Goal: Information Seeking & Learning: Compare options

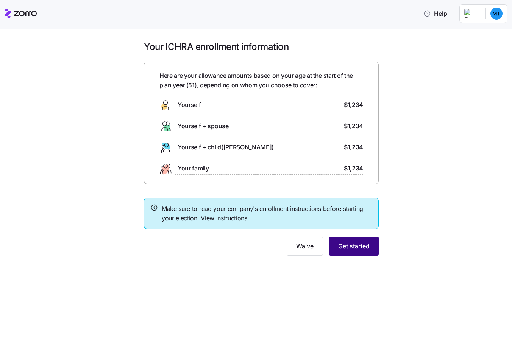
click at [351, 247] on span "Get started" at bounding box center [353, 246] width 31 height 9
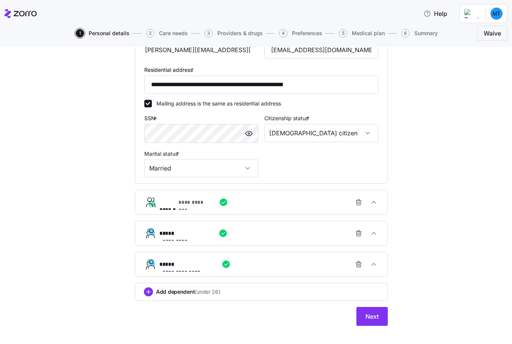
scroll to position [247, 0]
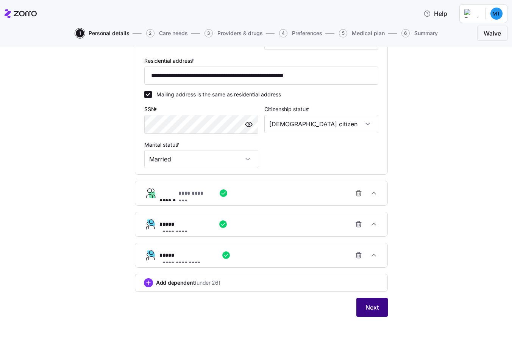
click at [373, 305] on span "Next" at bounding box center [371, 307] width 13 height 9
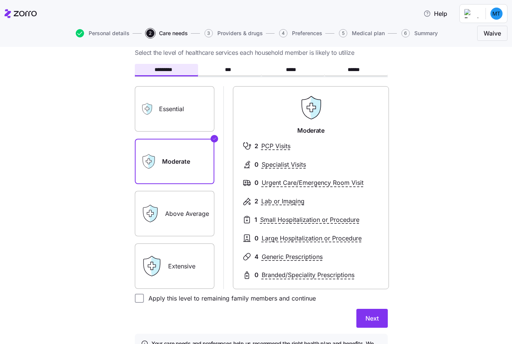
scroll to position [38, 0]
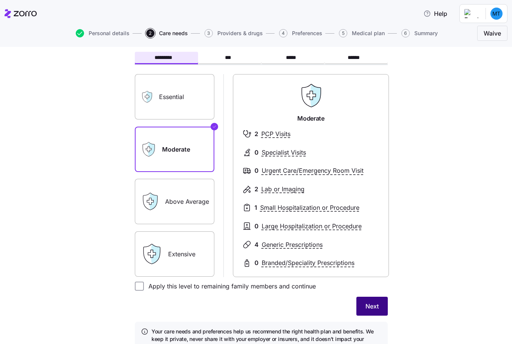
click at [366, 310] on span "Next" at bounding box center [371, 306] width 13 height 9
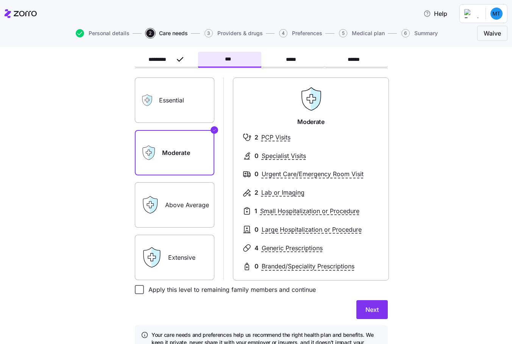
click at [135, 291] on input "Apply this level to remaining family members and continue" at bounding box center [139, 289] width 9 height 9
checkbox input "true"
click at [371, 309] on span "Next" at bounding box center [371, 309] width 13 height 9
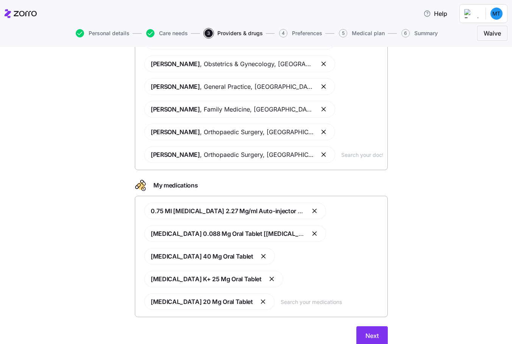
scroll to position [89, 0]
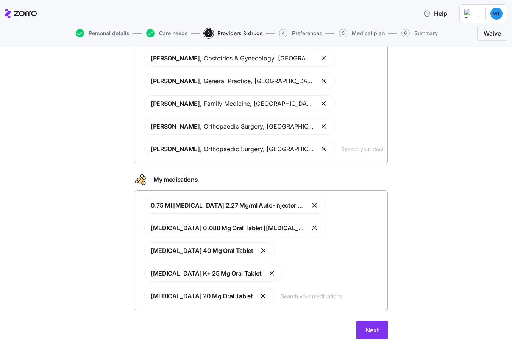
click at [310, 292] on input "text" at bounding box center [331, 296] width 102 height 8
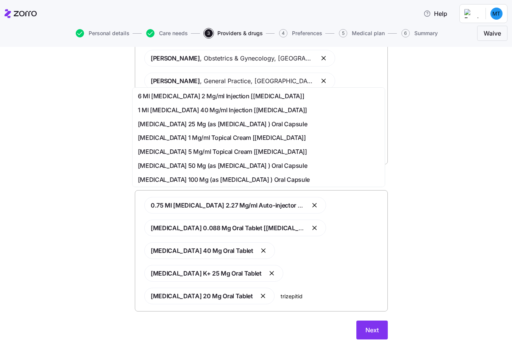
type input "trizepitide"
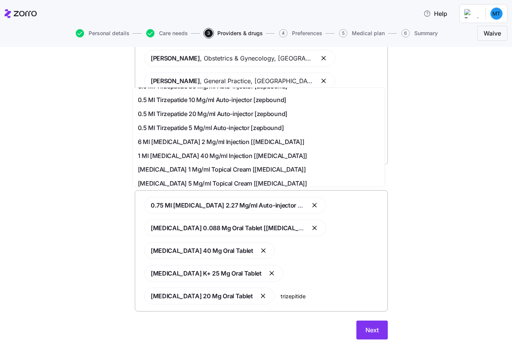
scroll to position [0, 0]
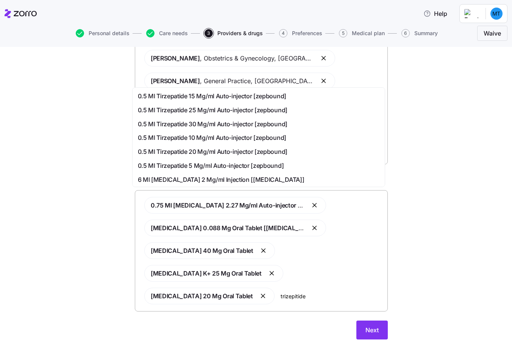
click at [192, 125] on span "0.5 Ml Tirzepatide 30 Mg/ml Auto-injector [zepbound]" at bounding box center [213, 124] width 150 height 9
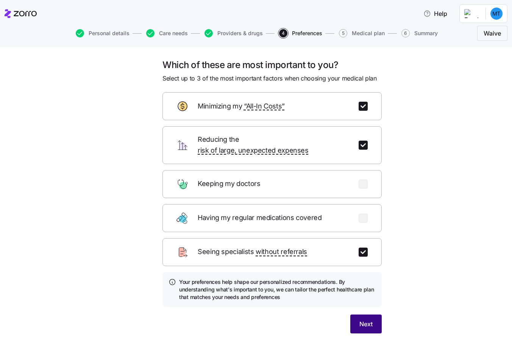
click at [362, 320] on span "Next" at bounding box center [365, 324] width 13 height 9
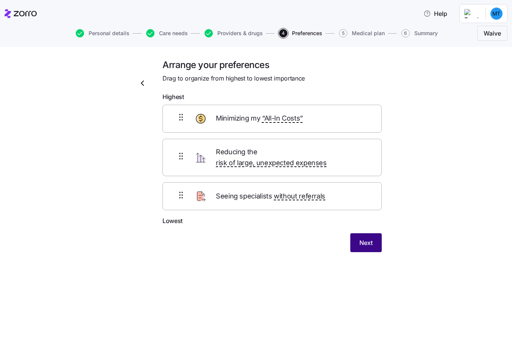
click at [365, 238] on span "Next" at bounding box center [365, 242] width 13 height 9
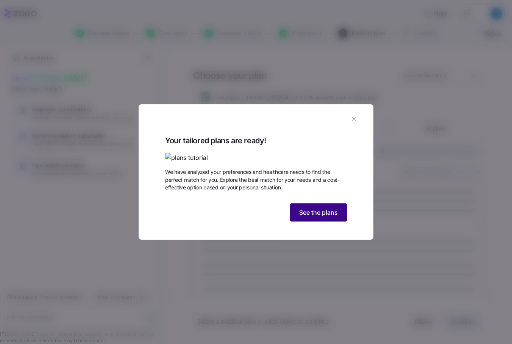
click at [302, 217] on span "See the plans" at bounding box center [318, 212] width 39 height 9
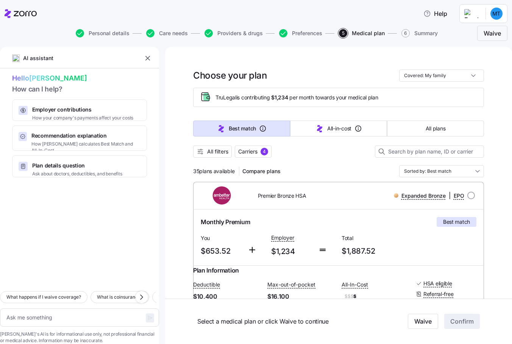
scroll to position [38, 0]
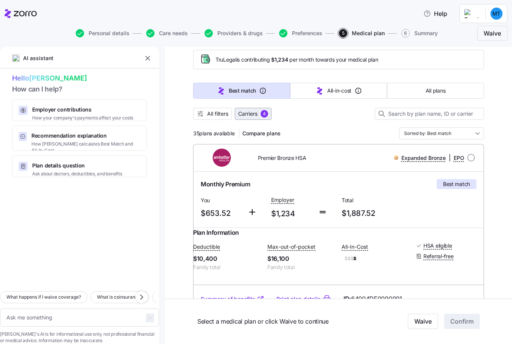
click at [243, 114] on span "Carriers" at bounding box center [247, 114] width 19 height 8
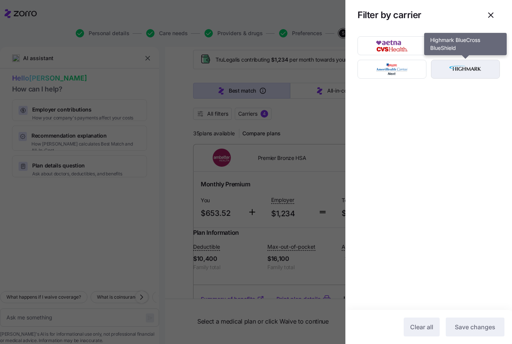
click at [460, 72] on img "button" at bounding box center [466, 69] width 56 height 15
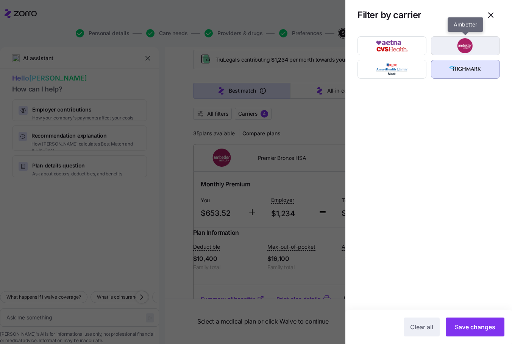
click at [466, 47] on img "button" at bounding box center [466, 45] width 56 height 15
click at [463, 47] on img "button" at bounding box center [466, 45] width 56 height 15
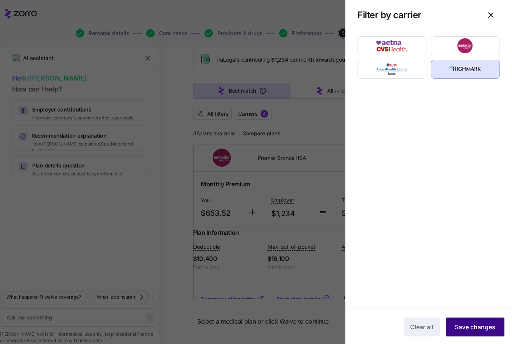
click at [471, 325] on span "Save changes" at bounding box center [475, 327] width 41 height 9
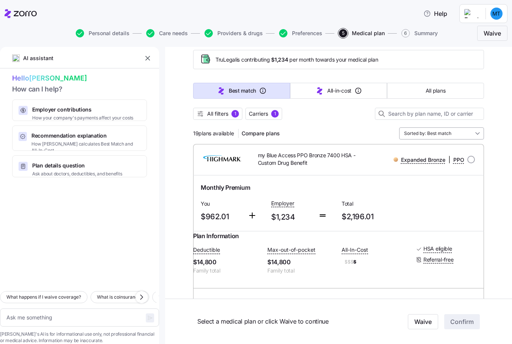
click at [442, 132] on input "Sorted by: Best match" at bounding box center [441, 134] width 85 height 12
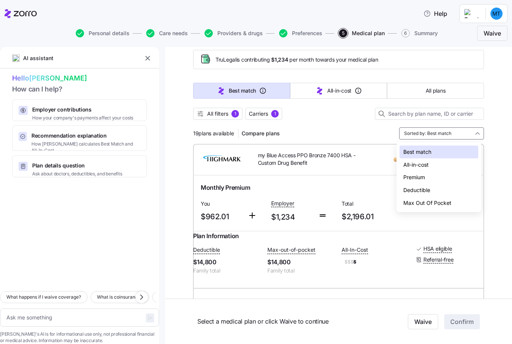
click at [418, 178] on div "Premium" at bounding box center [438, 177] width 79 height 13
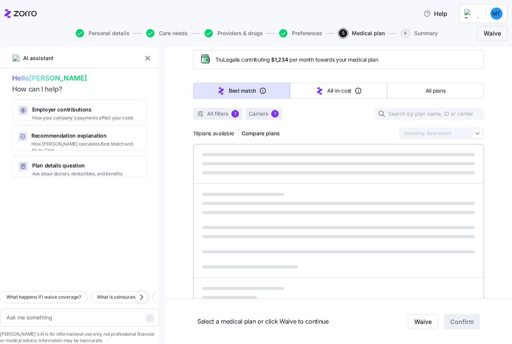
type textarea "x"
type input "Sorted by: Premium"
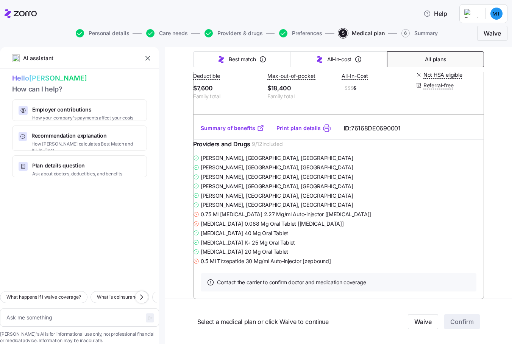
scroll to position [1173, 0]
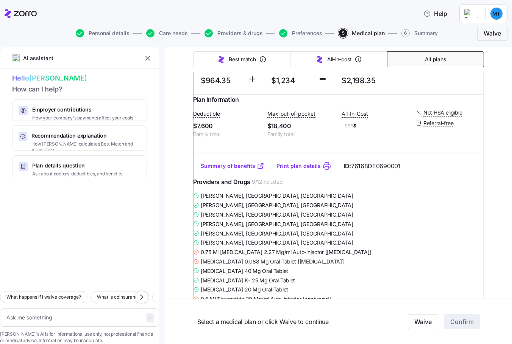
click at [226, 170] on link "Summary of benefits" at bounding box center [233, 166] width 64 height 8
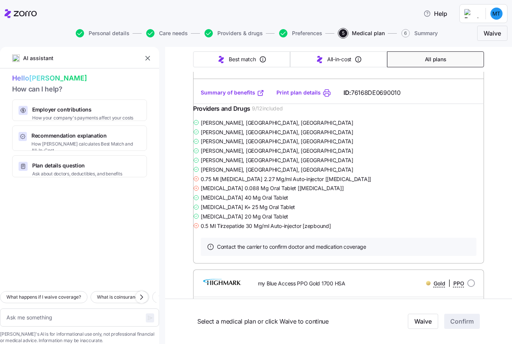
scroll to position [2233, 0]
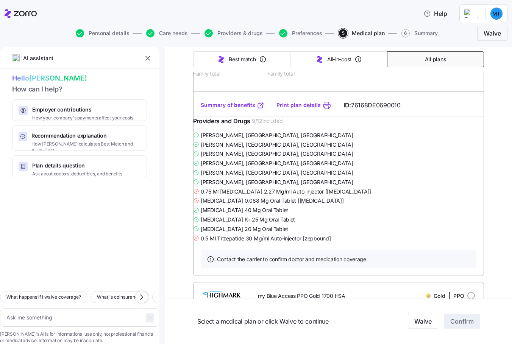
click at [216, 109] on link "Summary of benefits" at bounding box center [233, 105] width 64 height 8
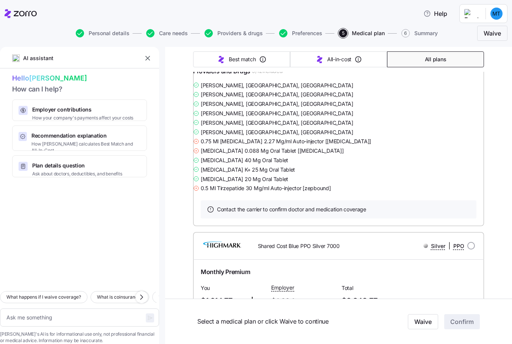
scroll to position [2953, 0]
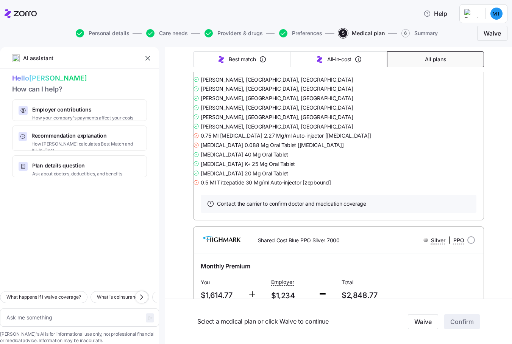
click at [213, 53] on link "Summary of benefits" at bounding box center [233, 50] width 64 height 8
click at [153, 224] on div at bounding box center [79, 232] width 159 height 108
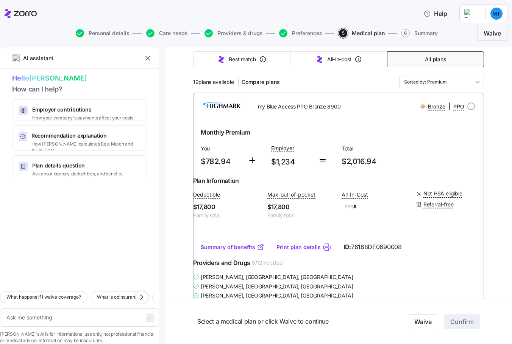
scroll to position [114, 0]
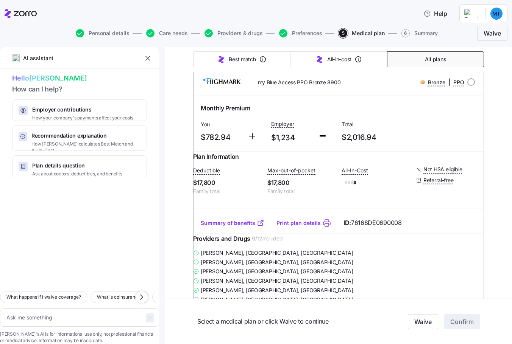
click at [218, 227] on link "Summary of benefits" at bounding box center [233, 224] width 64 height 8
drag, startPoint x: 254, startPoint y: 83, endPoint x: 329, endPoint y: 87, distance: 75.8
click at [329, 87] on div "my Blue Access PPO Bronze 8900" at bounding box center [304, 83] width 116 height 16
drag, startPoint x: 329, startPoint y: 87, endPoint x: 307, endPoint y: 86, distance: 22.0
click at [308, 86] on span "my Blue Access PPO Bronze 8900" at bounding box center [299, 83] width 83 height 8
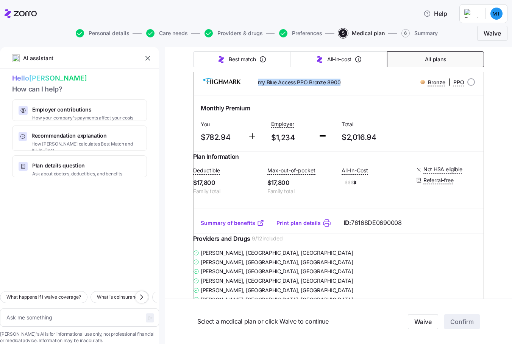
click at [258, 81] on span "my Blue Access PPO Bronze 8900" at bounding box center [299, 83] width 83 height 8
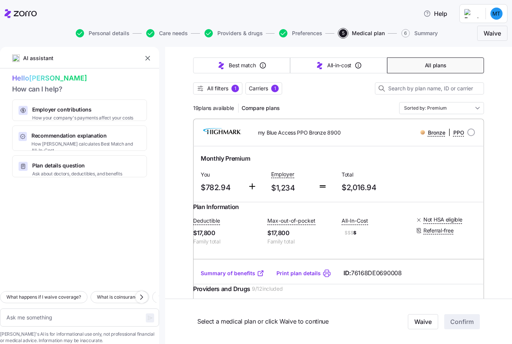
scroll to position [76, 0]
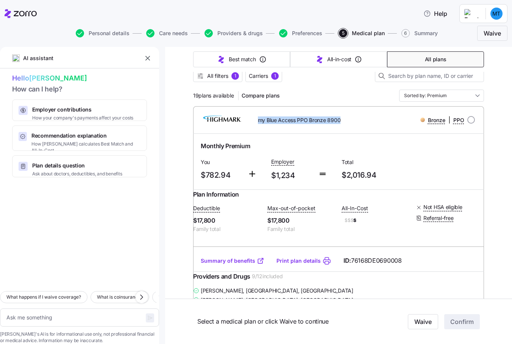
drag, startPoint x: 257, startPoint y: 120, endPoint x: 336, endPoint y: 122, distance: 79.1
click at [336, 122] on div "my Blue Access PPO Bronze 8900" at bounding box center [304, 120] width 116 height 16
copy span "my Blue Access PPO Bronze 8900"
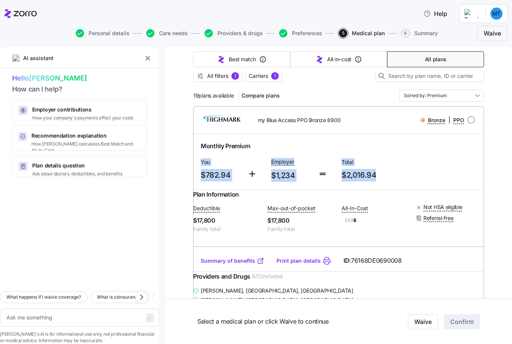
drag, startPoint x: 197, startPoint y: 162, endPoint x: 373, endPoint y: 172, distance: 176.7
click at [373, 172] on div "Monthly Premium You $782.94 Employer $1,234 Total $2,016.94" at bounding box center [339, 162] width 282 height 47
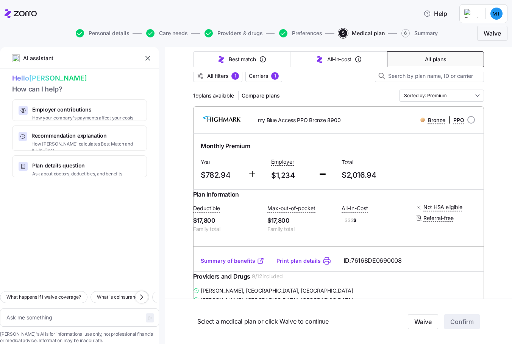
click at [198, 151] on div "Monthly Premium" at bounding box center [339, 147] width 282 height 16
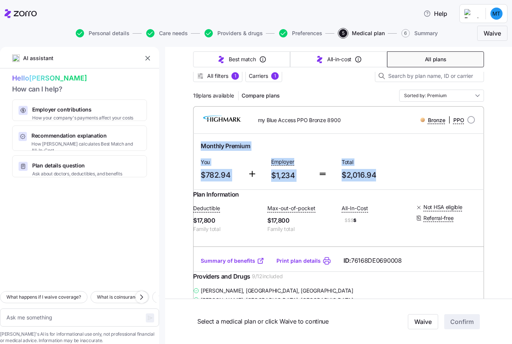
drag, startPoint x: 196, startPoint y: 146, endPoint x: 373, endPoint y: 175, distance: 179.0
click at [373, 175] on div "Monthly Premium You $782.94 Employer $1,234 Total $2,016.94" at bounding box center [339, 162] width 282 height 47
copy div "Monthly Premium You $782.94 Employer $1,234 Total $2,016.94"
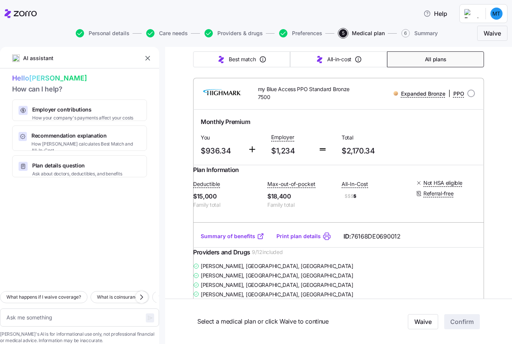
scroll to position [454, 0]
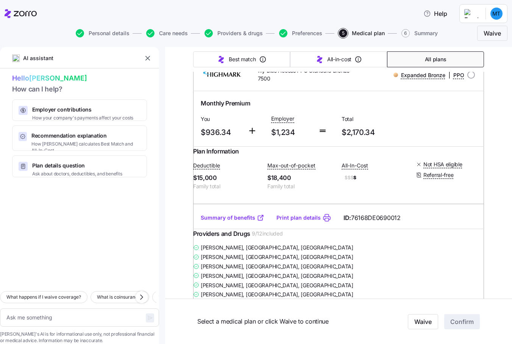
click at [217, 222] on link "Summary of benefits" at bounding box center [233, 218] width 64 height 8
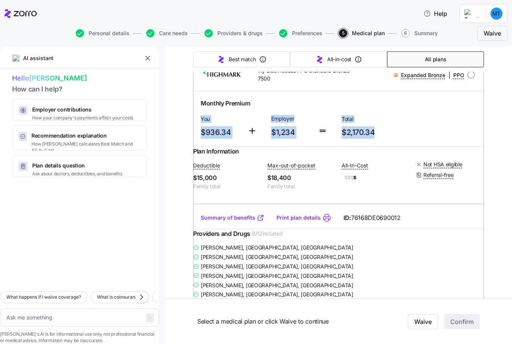
drag, startPoint x: 198, startPoint y: 142, endPoint x: 372, endPoint y: 151, distance: 174.0
click at [372, 142] on div "Monthly Premium You $936.34 Employer $1,234 Total $2,170.34" at bounding box center [339, 119] width 282 height 47
copy div "You $936.34 Employer $1,234 Total $2,170.34"
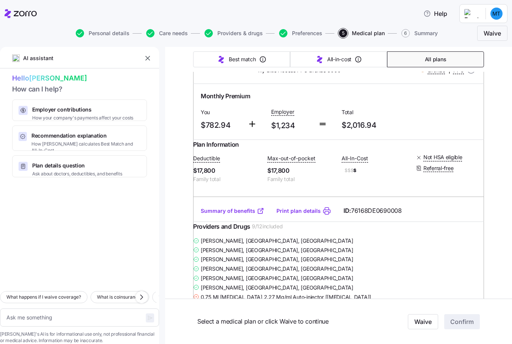
scroll to position [114, 0]
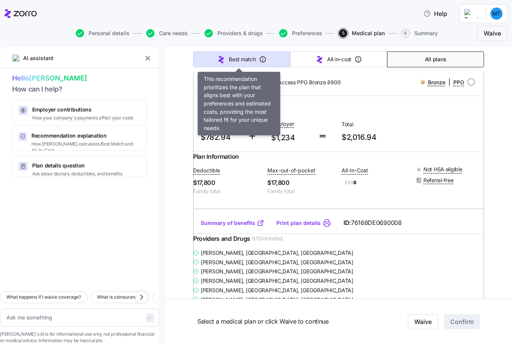
click at [234, 59] on span "Best match" at bounding box center [242, 60] width 27 height 8
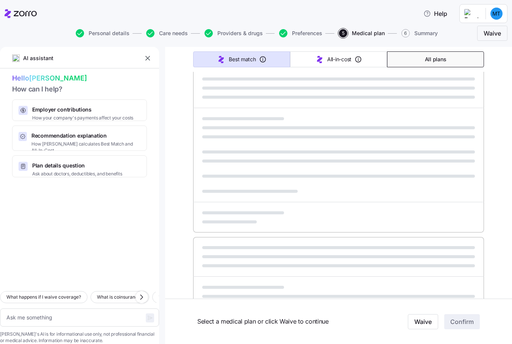
type textarea "x"
type input "Sorted by: Best match"
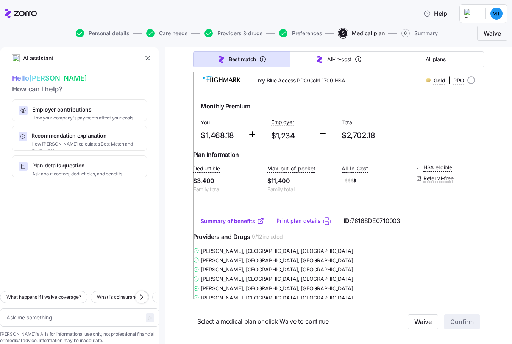
scroll to position [795, 0]
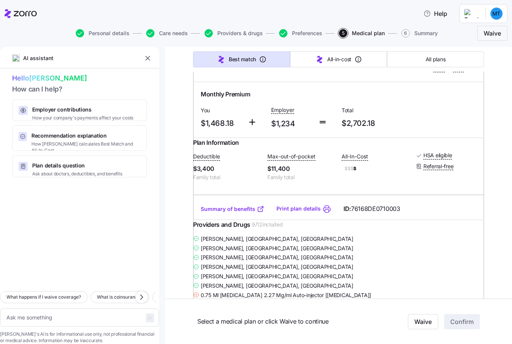
click at [156, 232] on div at bounding box center [79, 232] width 159 height 108
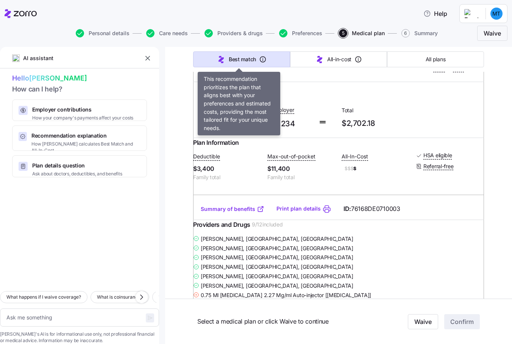
click at [229, 57] on span "Best match" at bounding box center [242, 60] width 27 height 8
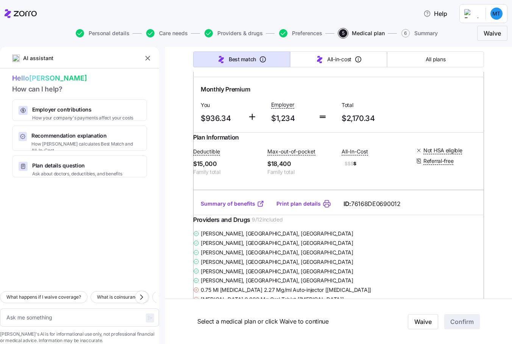
scroll to position [1173, 0]
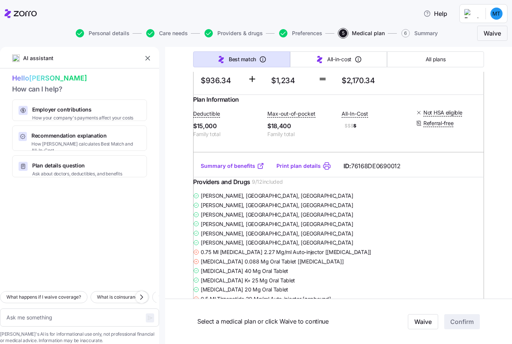
click at [229, 170] on link "Summary of benefits" at bounding box center [233, 166] width 64 height 8
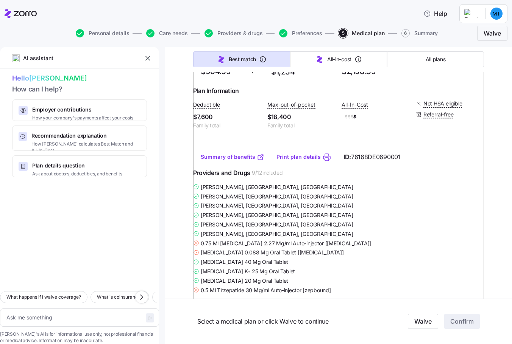
scroll to position [1552, 0]
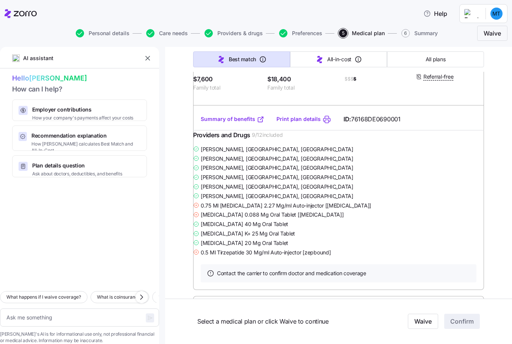
click at [220, 123] on link "Summary of benefits" at bounding box center [233, 119] width 64 height 8
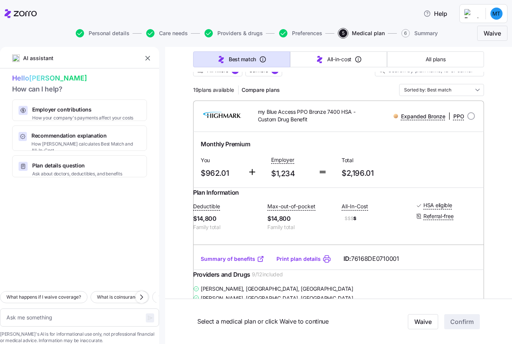
scroll to position [0, 0]
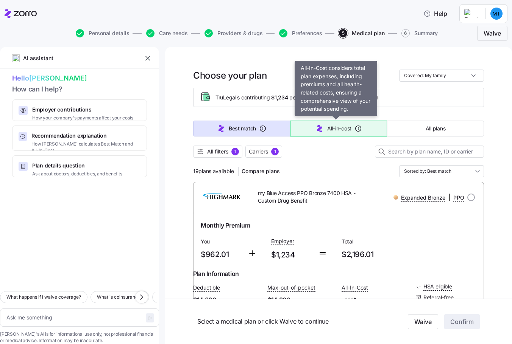
click at [333, 129] on span "All-in-cost" at bounding box center [339, 129] width 24 height 8
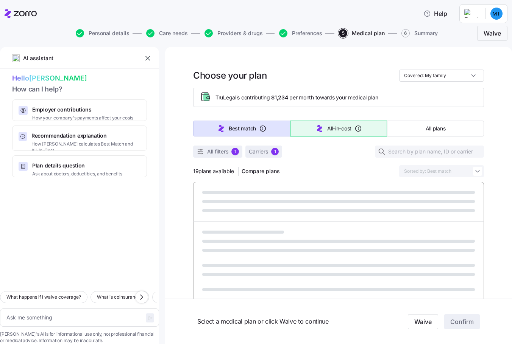
type textarea "x"
type input "Sorted by: All-in-cost"
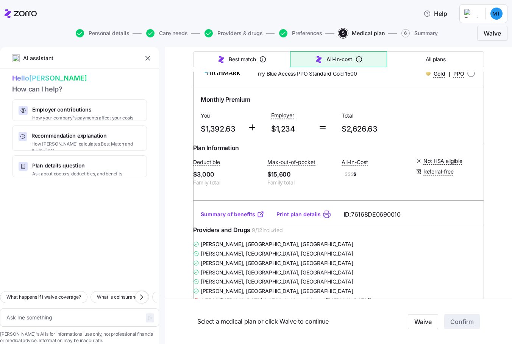
scroll to position [1136, 0]
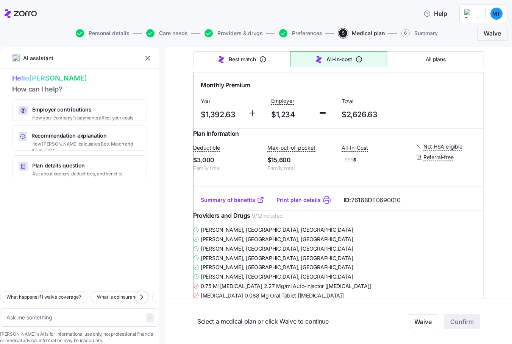
click at [137, 203] on div at bounding box center [79, 232] width 159 height 108
